Goal: Browse casually: Explore the website without a specific task or goal

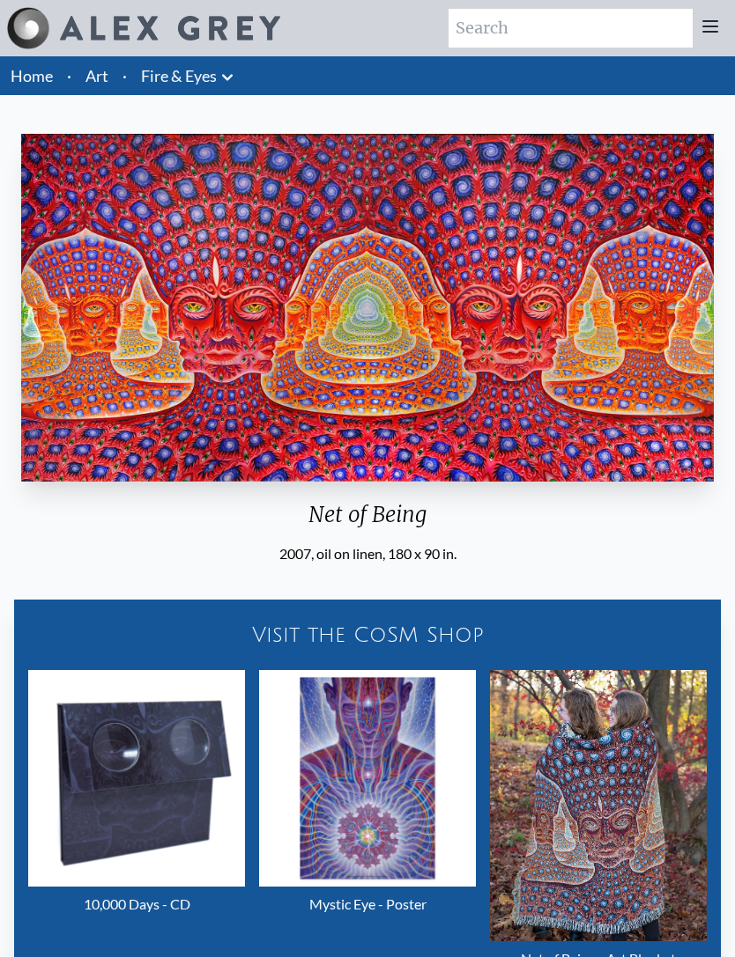
click at [582, 441] on img "25 / 31" at bounding box center [367, 308] width 692 height 348
click at [230, 74] on icon at bounding box center [227, 77] width 21 height 21
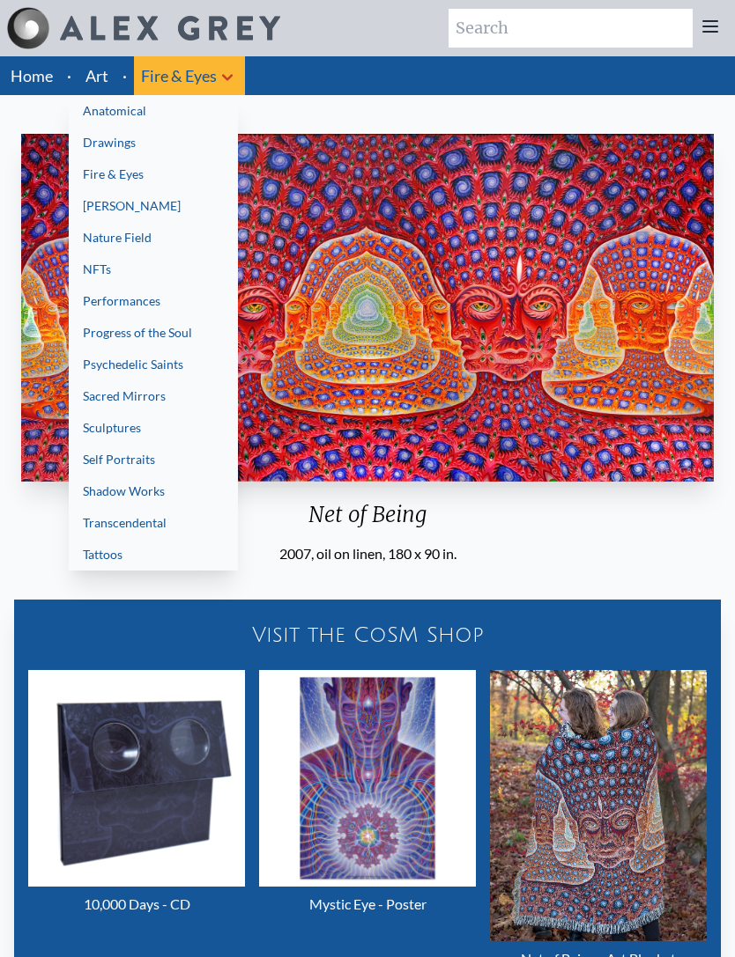
click at [135, 176] on link "Fire & Eyes" at bounding box center [153, 175] width 169 height 32
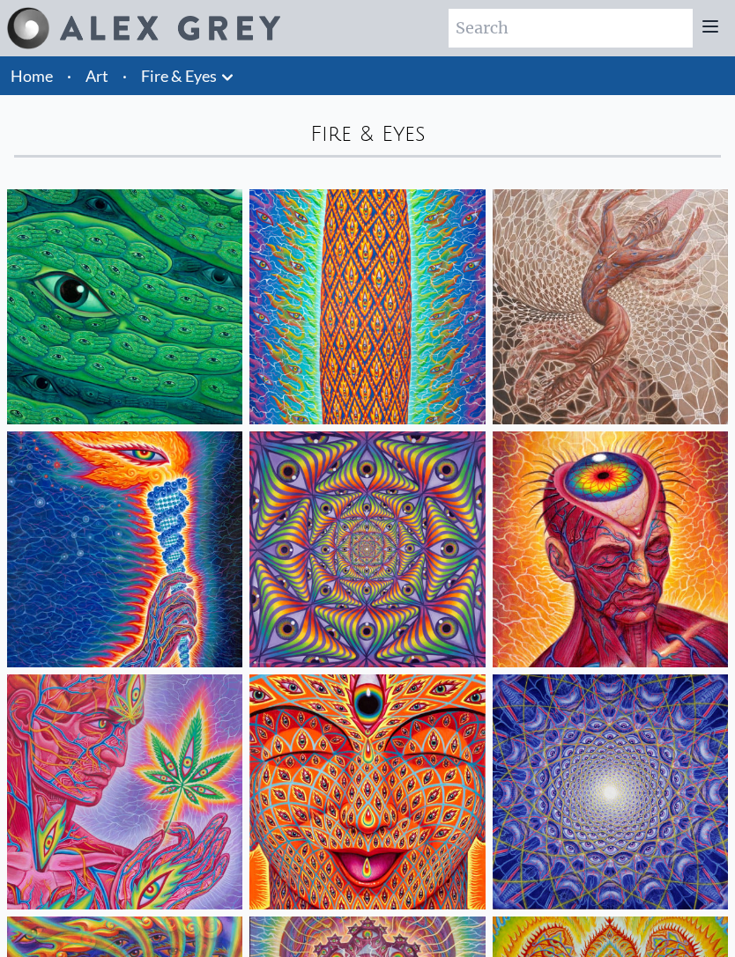
scroll to position [184, 0]
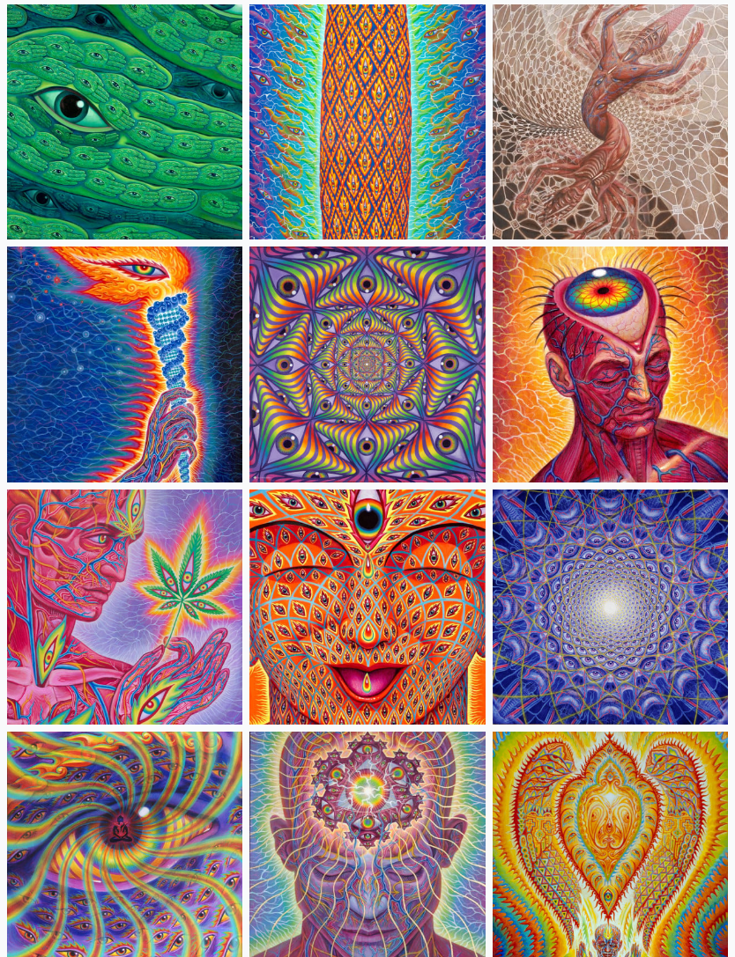
click at [638, 608] on img at bounding box center [609, 608] width 235 height 235
